Goal: Task Accomplishment & Management: Manage account settings

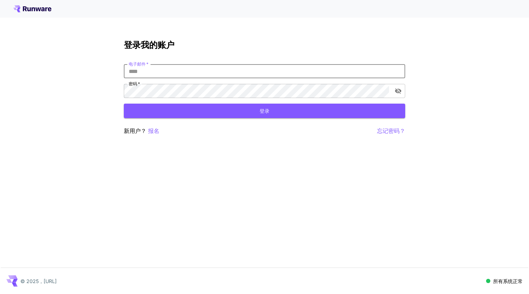
type input "**********"
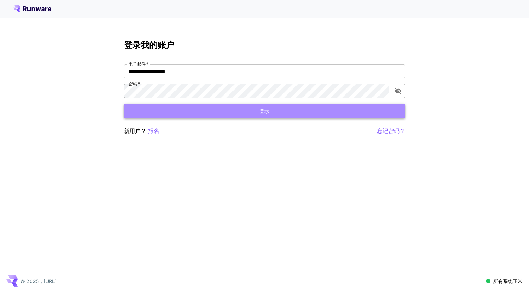
click at [185, 116] on button "登录" at bounding box center [265, 110] width 282 height 14
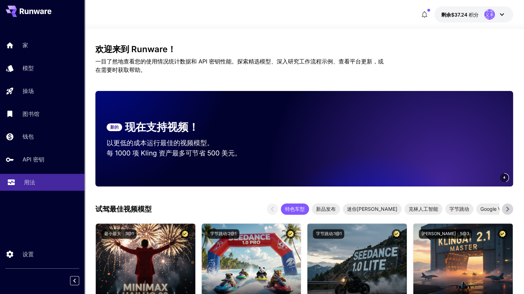
click at [42, 181] on div "用法" at bounding box center [51, 182] width 55 height 8
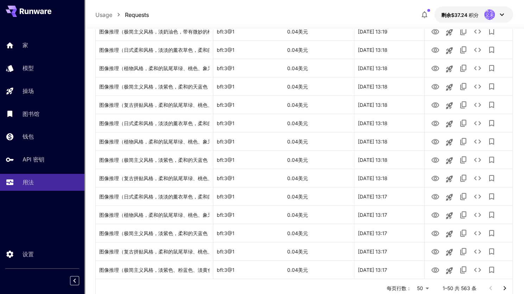
scroll to position [800, 0]
